Goal: Find specific page/section: Find specific page/section

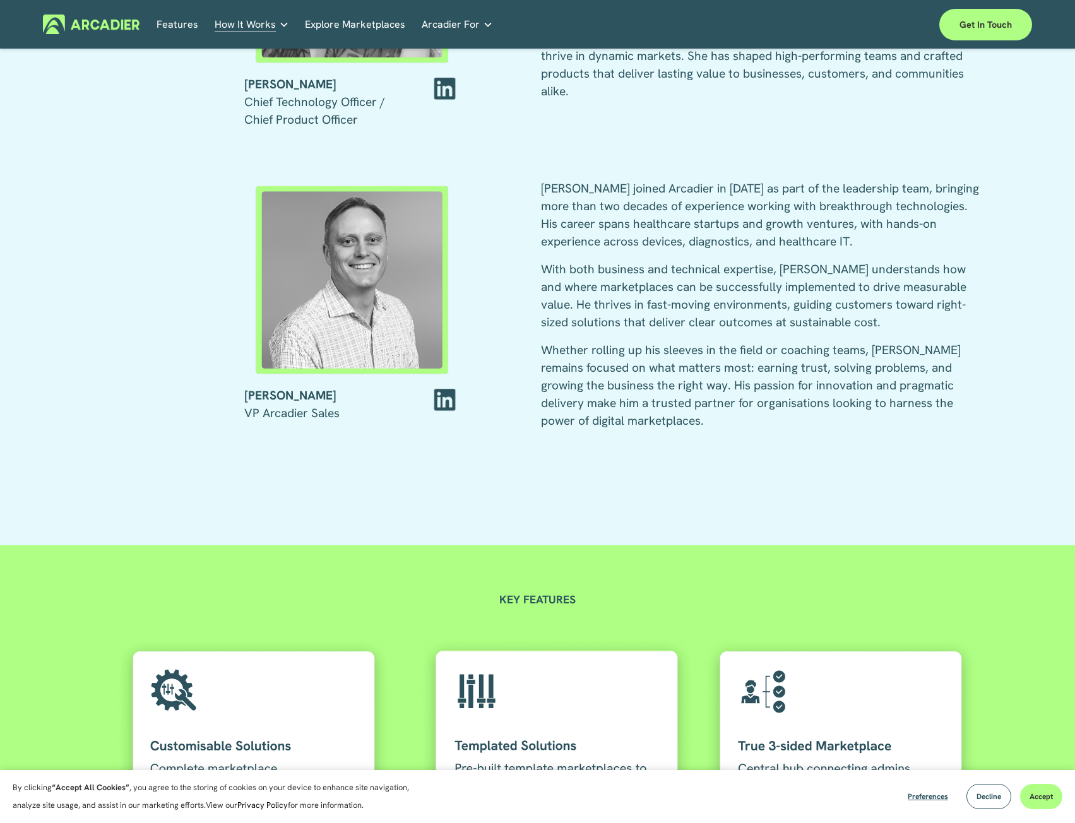
scroll to position [1954, 0]
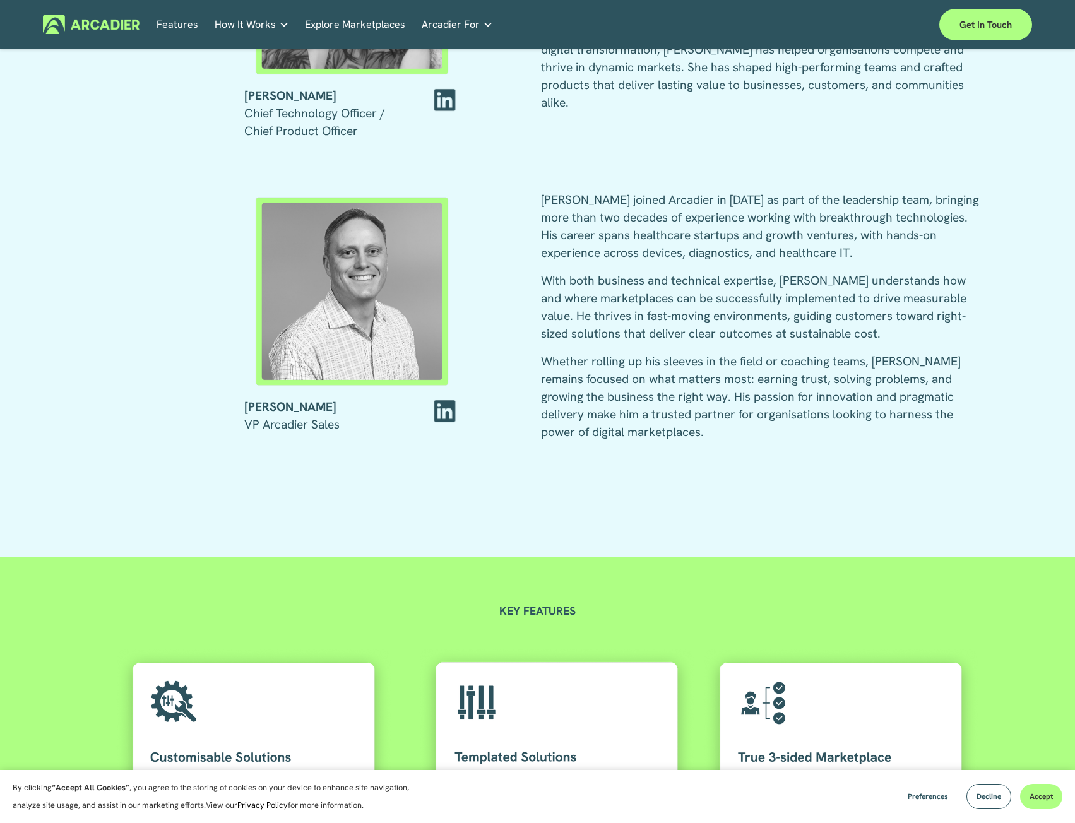
click at [610, 370] on p "Whether rolling up his sleeves in the field or coaching teams, [PERSON_NAME] re…" at bounding box center [760, 397] width 438 height 88
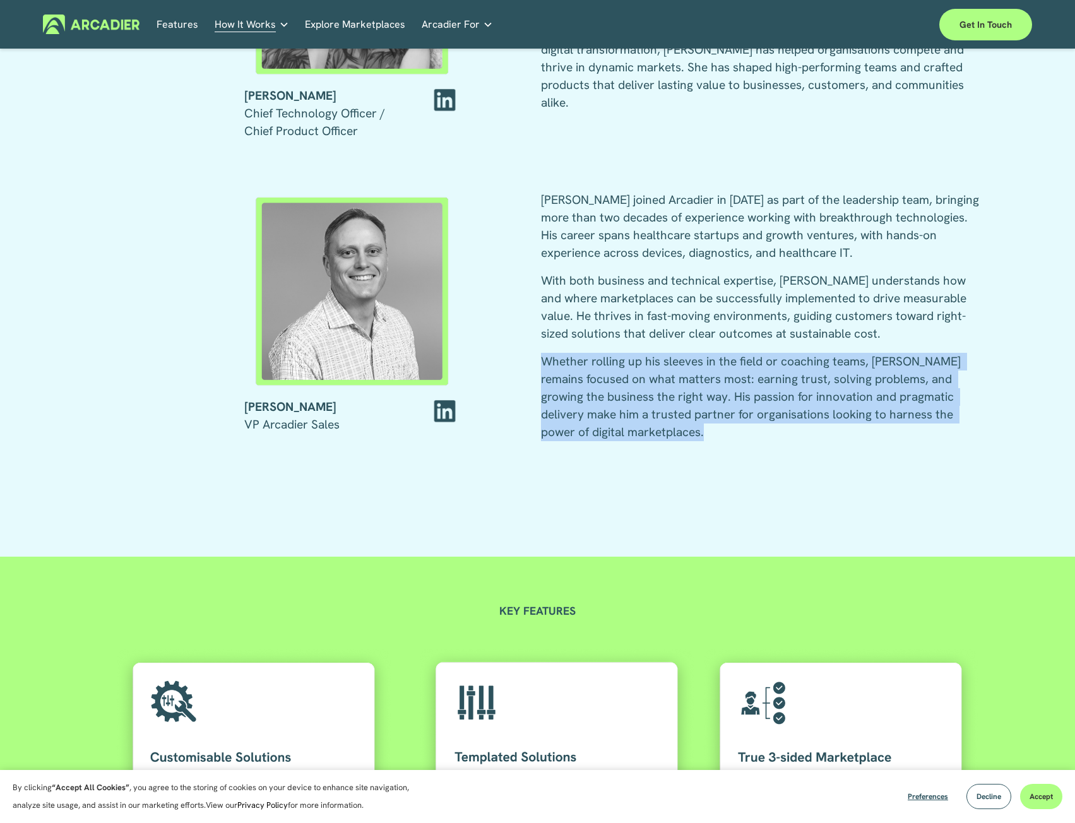
click at [610, 370] on p "Whether rolling up his sleeves in the field or coaching teams, [PERSON_NAME] re…" at bounding box center [760, 397] width 438 height 88
click at [619, 400] on p "Whether rolling up his sleeves in the field or coaching teams, [PERSON_NAME] re…" at bounding box center [760, 397] width 438 height 88
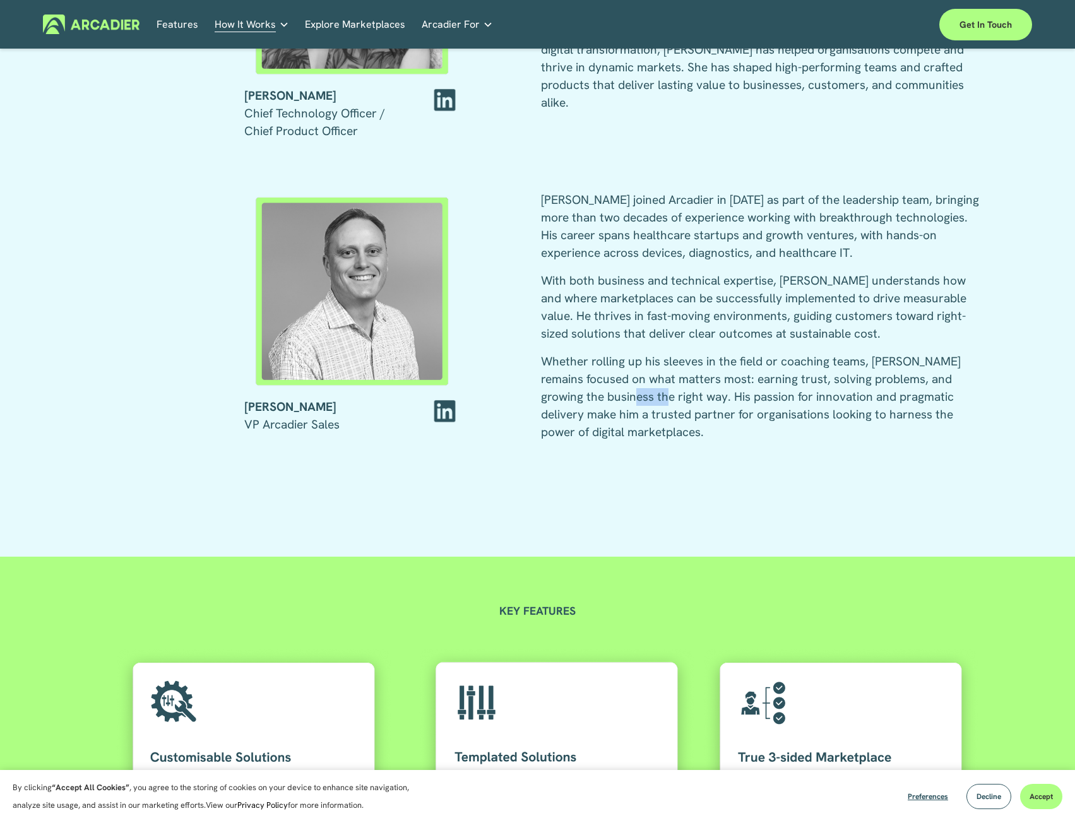
click at [619, 400] on p "Whether rolling up his sleeves in the field or coaching teams, [PERSON_NAME] re…" at bounding box center [760, 397] width 438 height 88
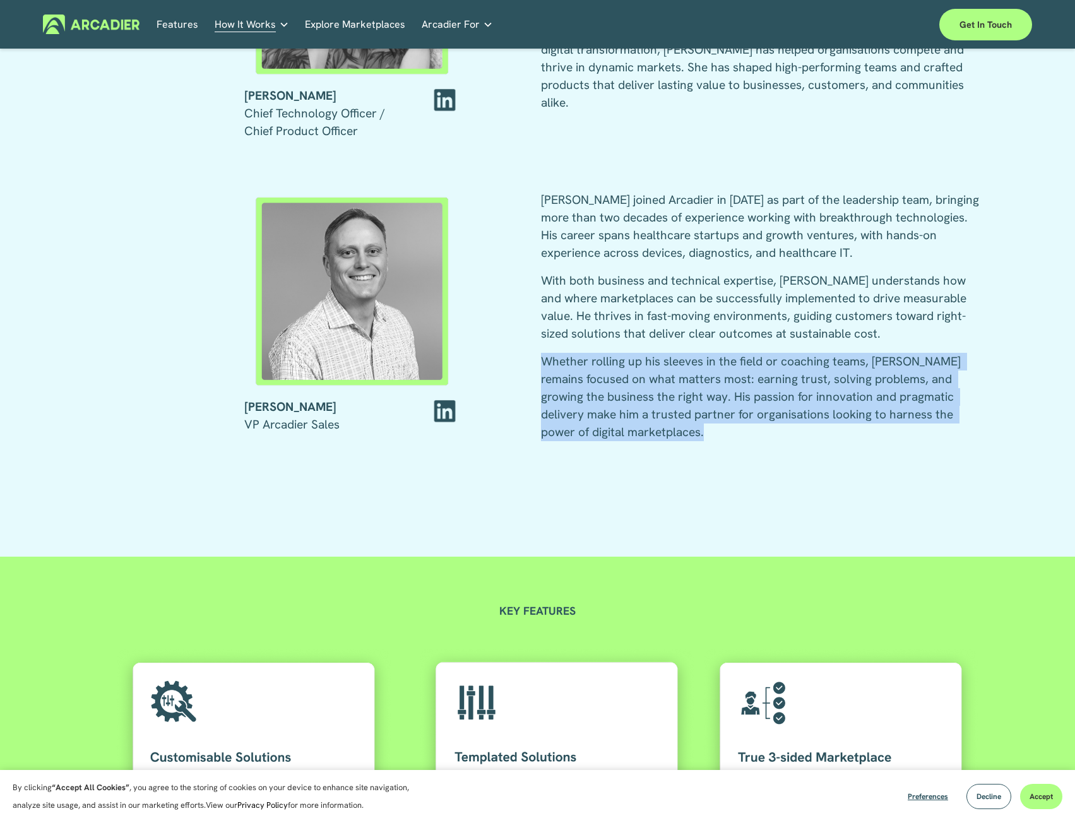
click at [619, 400] on p "Whether rolling up his sleeves in the field or coaching teams, [PERSON_NAME] re…" at bounding box center [760, 397] width 438 height 88
click at [668, 403] on p "Whether rolling up his sleeves in the field or coaching teams, [PERSON_NAME] re…" at bounding box center [760, 397] width 438 height 88
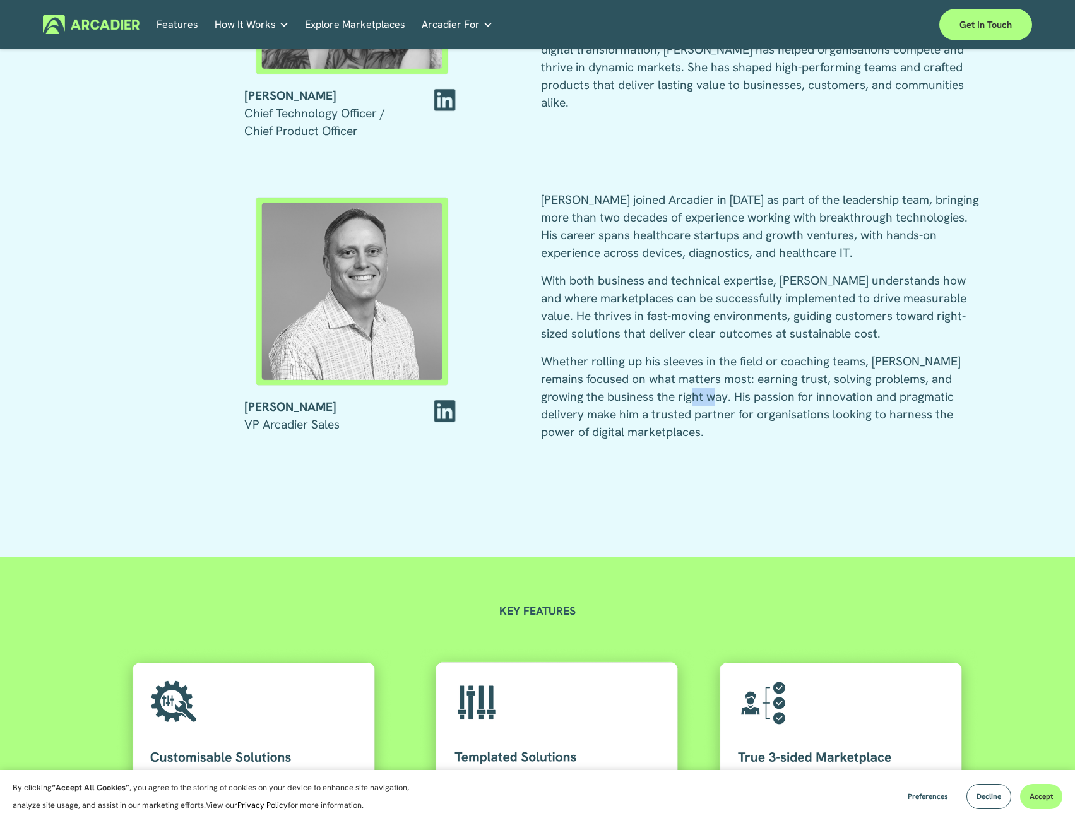
click at [668, 403] on p "Whether rolling up his sleeves in the field or coaching teams, [PERSON_NAME] re…" at bounding box center [760, 397] width 438 height 88
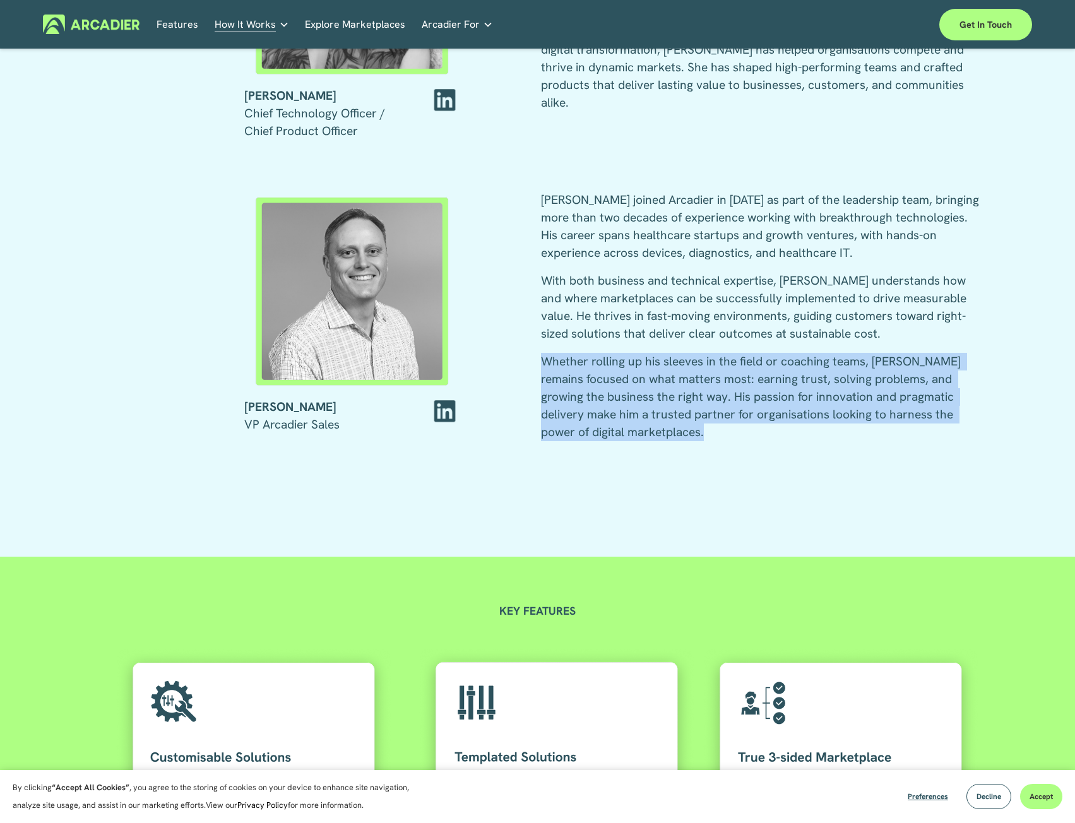
click at [668, 403] on p "Whether rolling up his sleeves in the field or coaching teams, [PERSON_NAME] re…" at bounding box center [760, 397] width 438 height 88
click at [696, 402] on p "Whether rolling up his sleeves in the field or coaching teams, [PERSON_NAME] re…" at bounding box center [760, 397] width 438 height 88
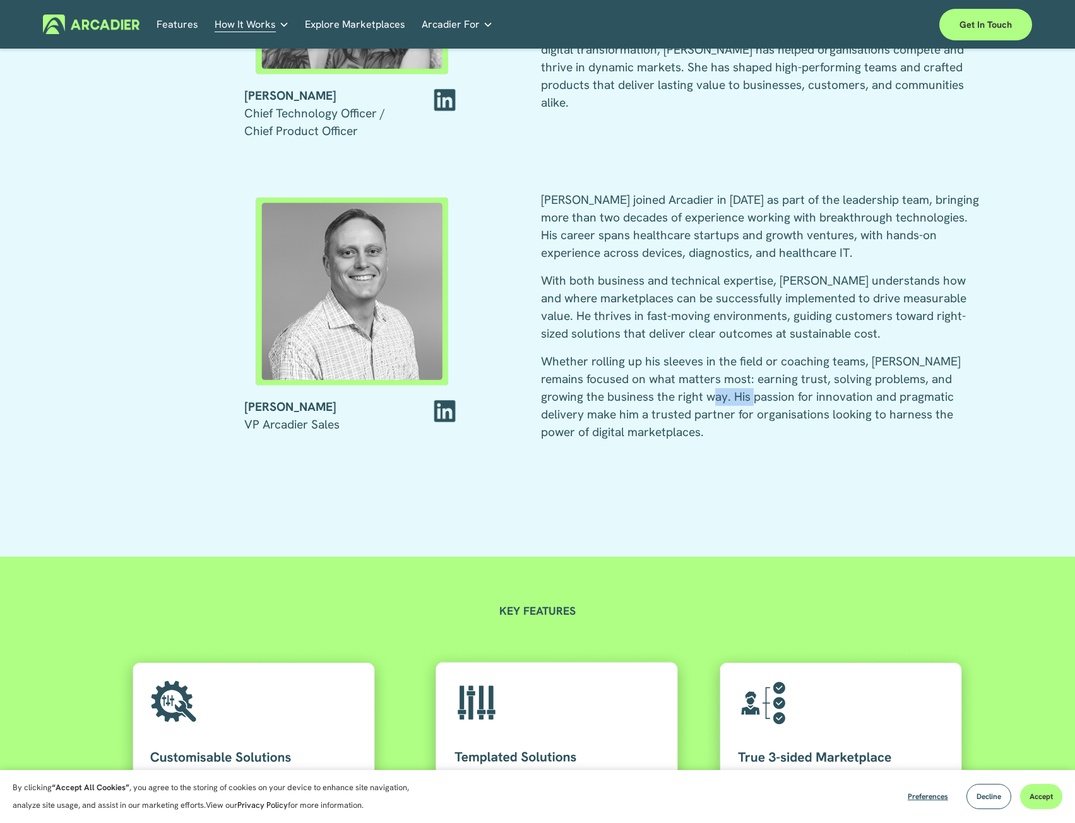
click at [696, 402] on p "Whether rolling up his sleeves in the field or coaching teams, [PERSON_NAME] re…" at bounding box center [760, 397] width 438 height 88
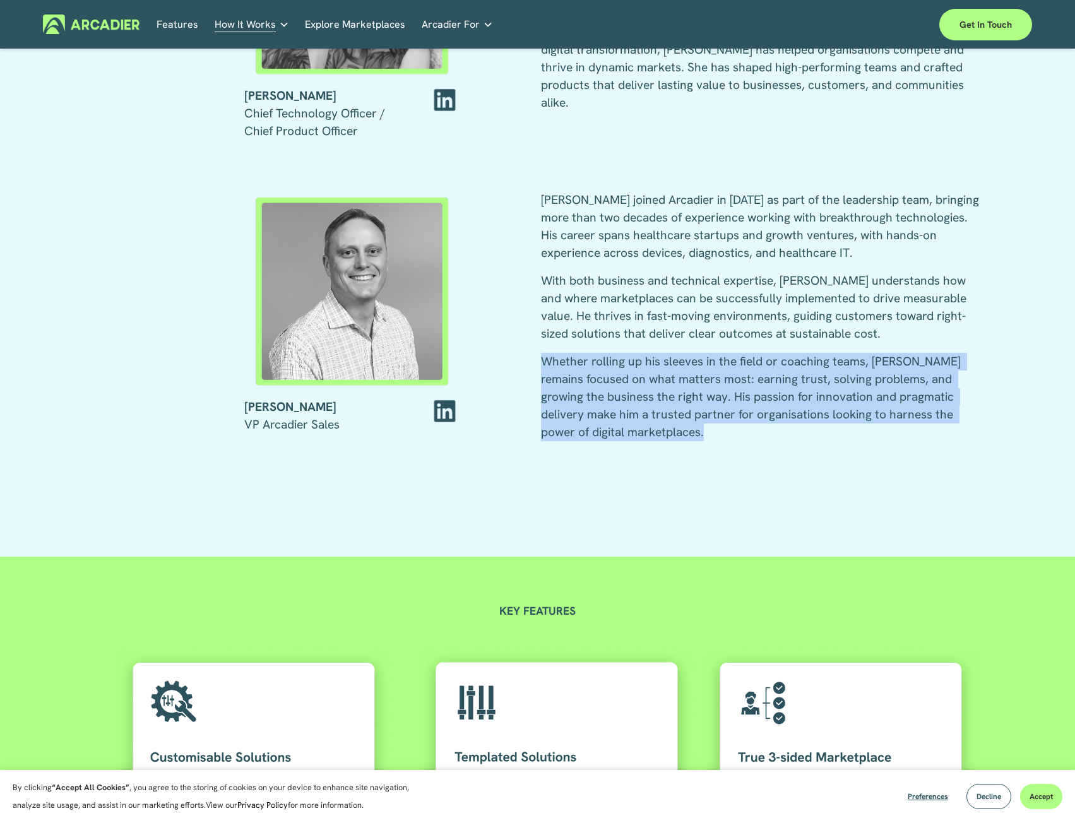
click at [696, 402] on p "Whether rolling up his sleeves in the field or coaching teams, [PERSON_NAME] re…" at bounding box center [760, 397] width 438 height 88
click at [767, 400] on p "Whether rolling up his sleeves in the field or coaching teams, [PERSON_NAME] re…" at bounding box center [760, 397] width 438 height 88
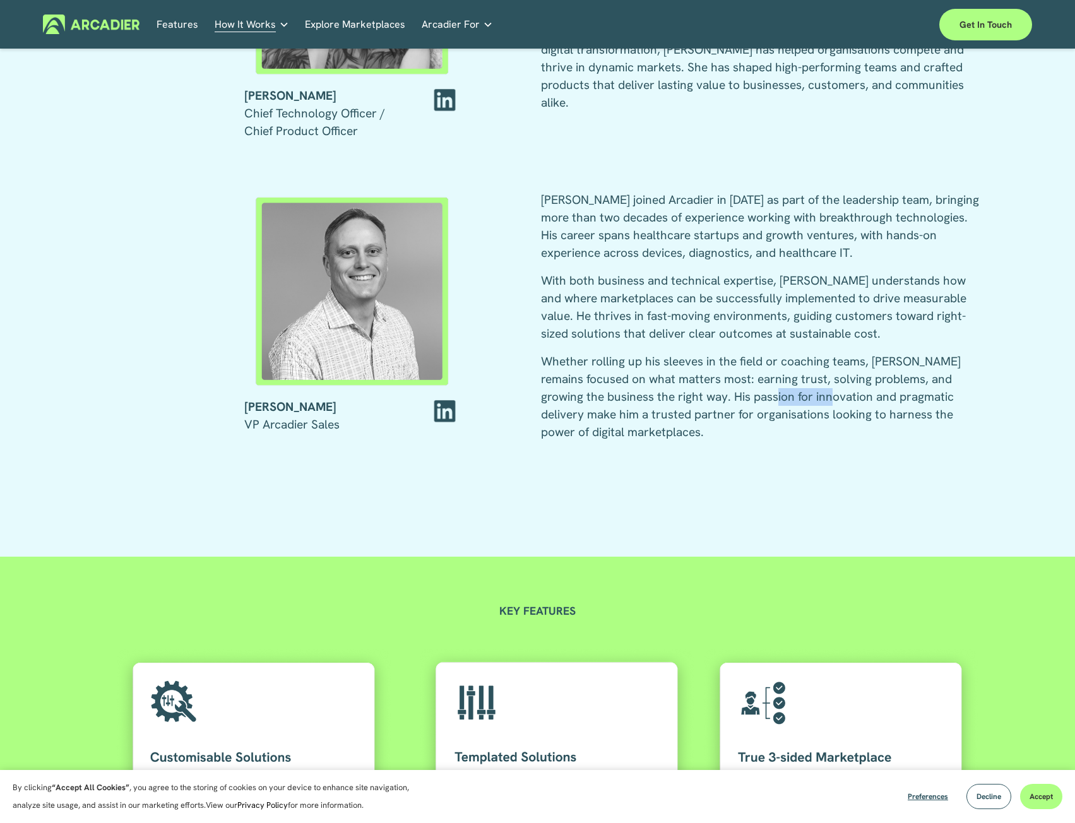
click at [767, 400] on p "Whether rolling up his sleeves in the field or coaching teams, [PERSON_NAME] re…" at bounding box center [760, 397] width 438 height 88
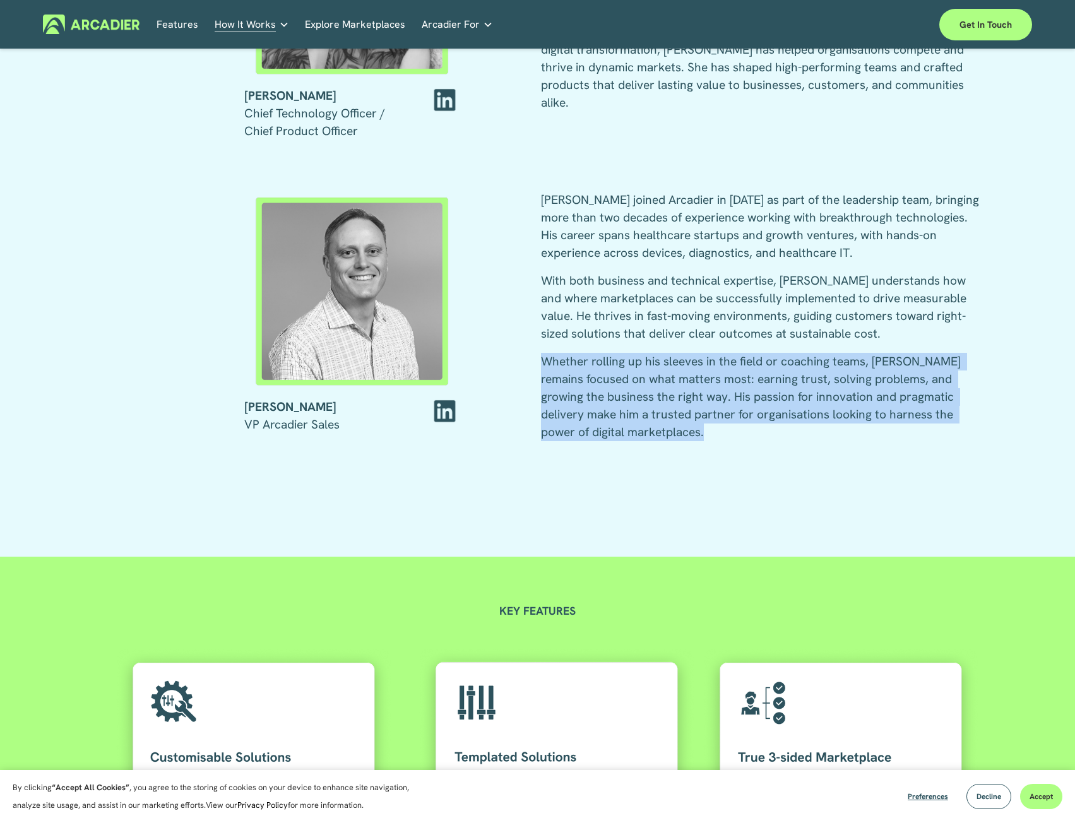
click at [767, 400] on p "Whether rolling up his sleeves in the field or coaching teams, [PERSON_NAME] re…" at bounding box center [760, 397] width 438 height 88
click at [776, 386] on p "Whether rolling up his sleeves in the field or coaching teams, [PERSON_NAME] re…" at bounding box center [760, 397] width 438 height 88
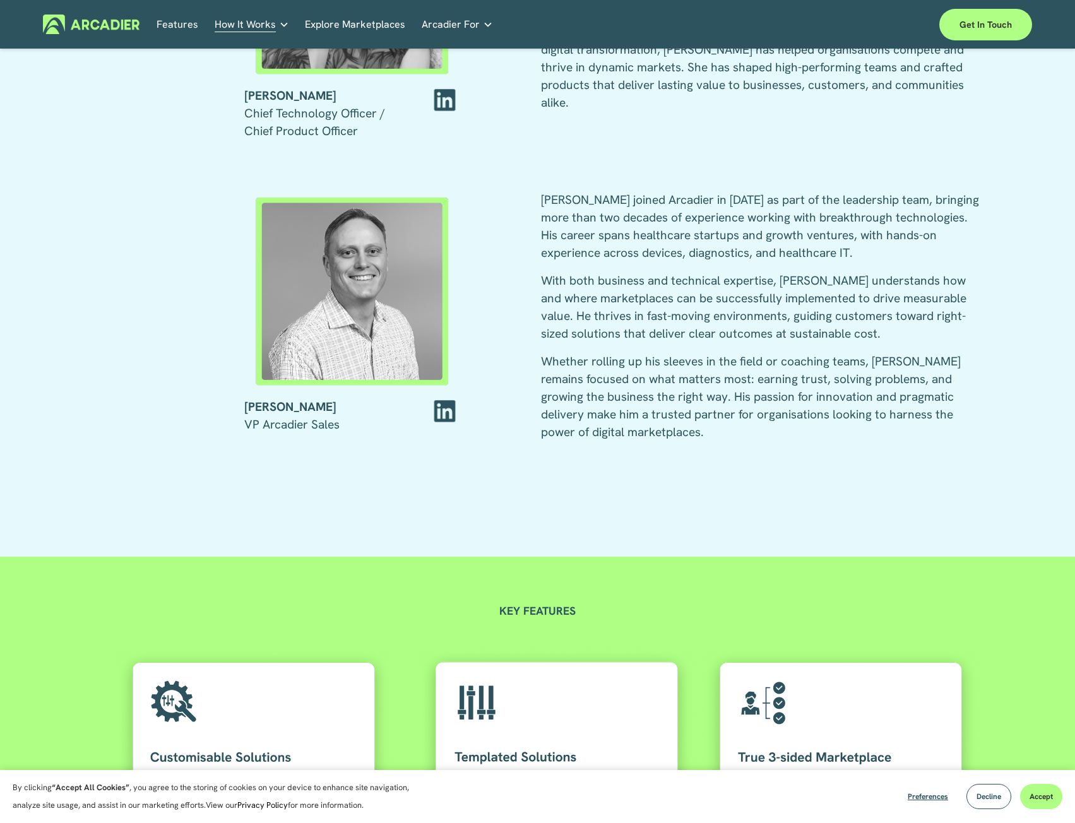
click at [767, 377] on p "Whether rolling up his sleeves in the field or coaching teams, [PERSON_NAME] re…" at bounding box center [760, 397] width 438 height 88
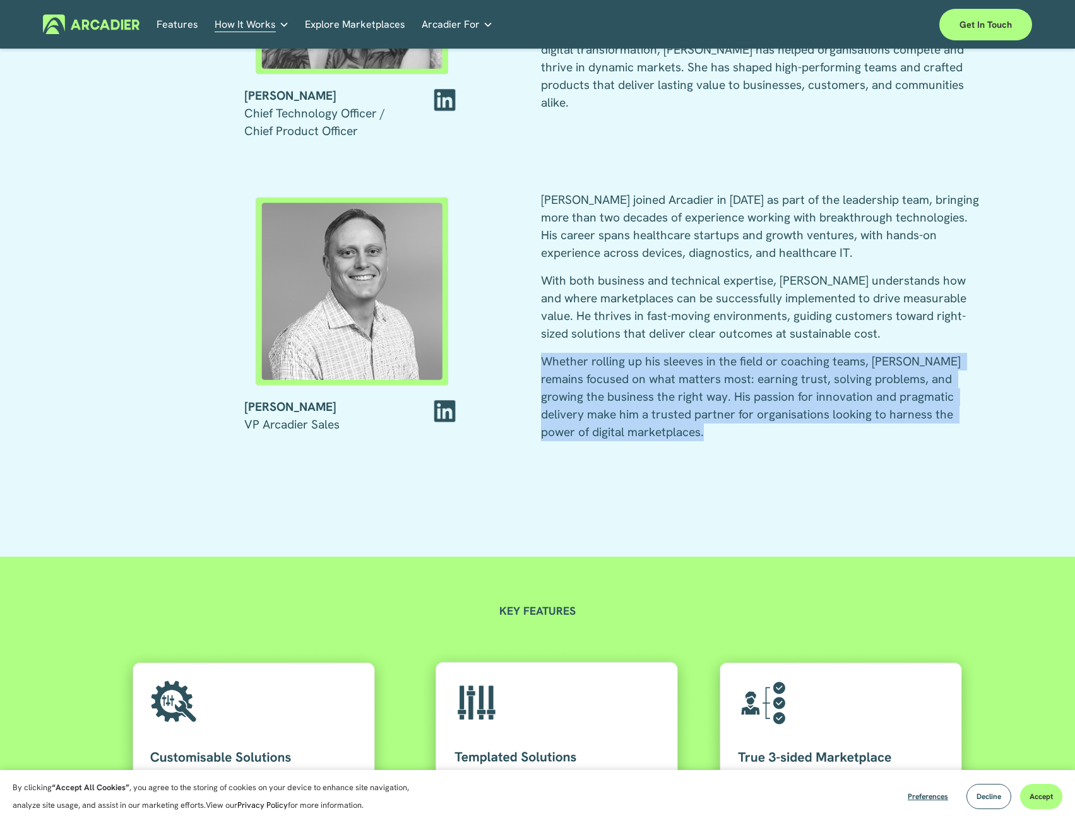
click at [767, 377] on p "Whether rolling up his sleeves in the field or coaching teams, [PERSON_NAME] re…" at bounding box center [760, 397] width 438 height 88
click at [756, 388] on p "Whether rolling up his sleeves in the field or coaching teams, [PERSON_NAME] re…" at bounding box center [760, 397] width 438 height 88
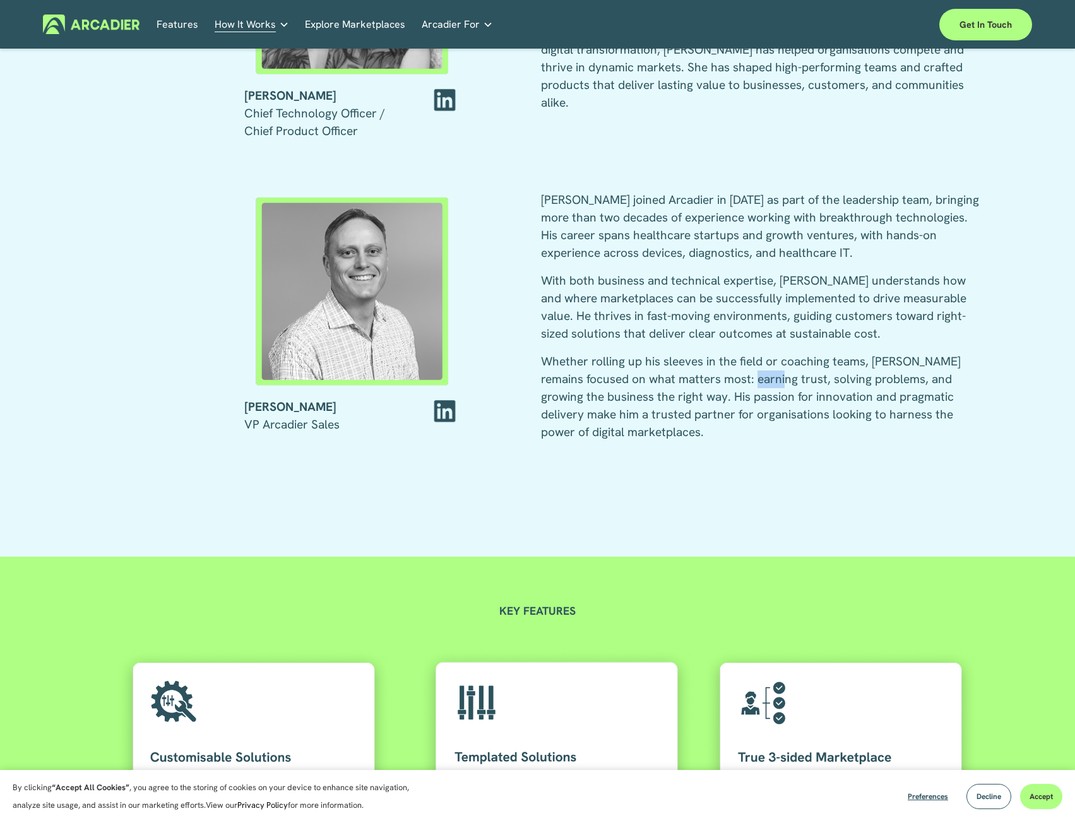
click at [756, 388] on p "Whether rolling up his sleeves in the field or coaching teams, [PERSON_NAME] re…" at bounding box center [760, 397] width 438 height 88
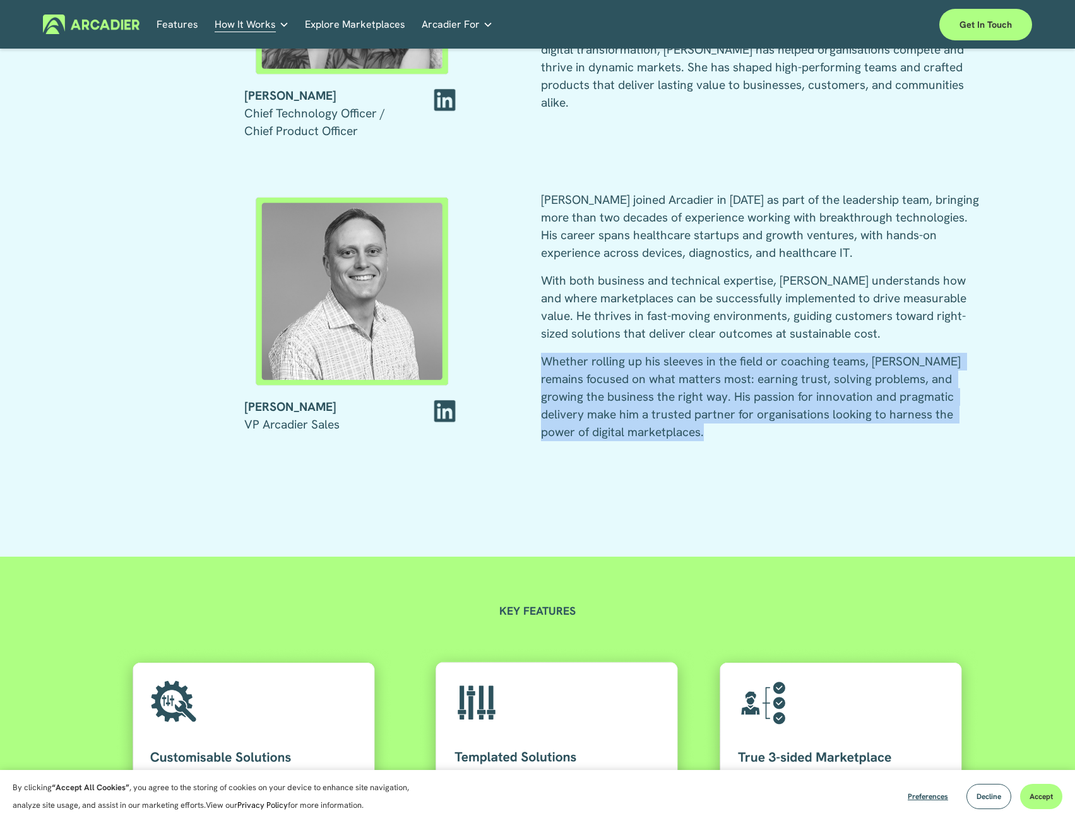
click at [756, 388] on p "Whether rolling up his sleeves in the field or coaching teams, [PERSON_NAME] re…" at bounding box center [760, 397] width 438 height 88
click at [755, 394] on p "Whether rolling up his sleeves in the field or coaching teams, [PERSON_NAME] re…" at bounding box center [760, 397] width 438 height 88
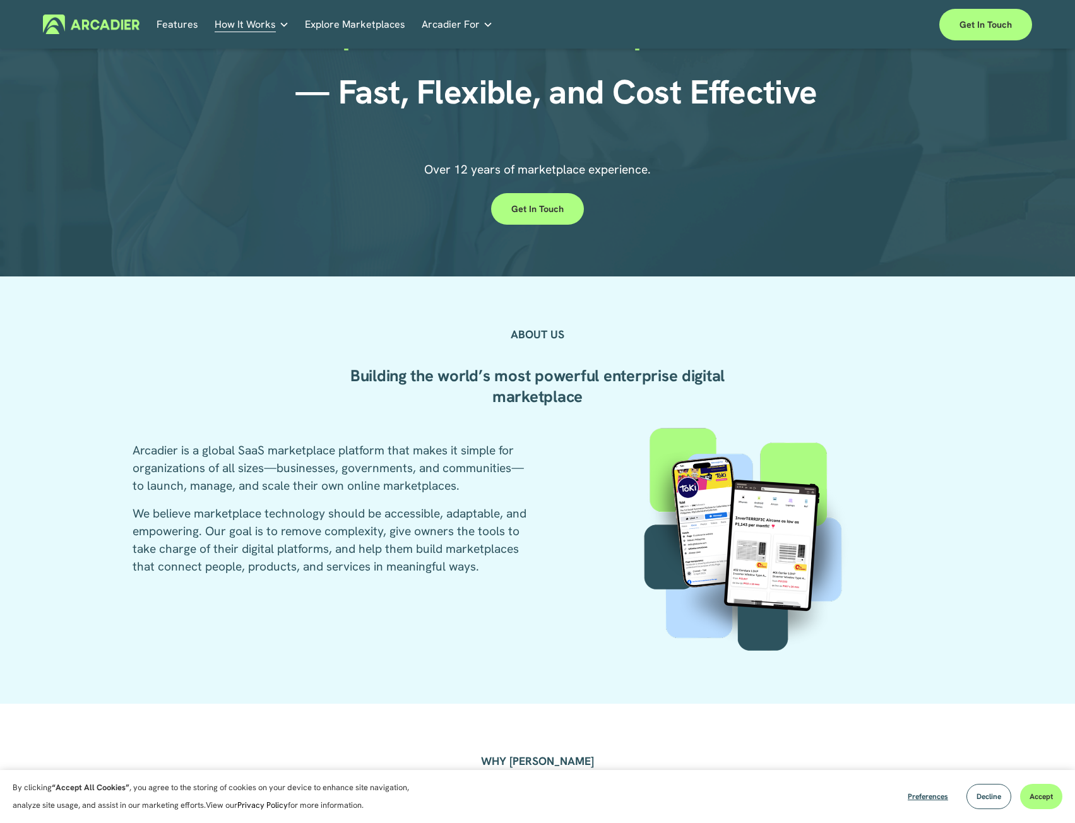
scroll to position [0, 0]
